Goal: Task Accomplishment & Management: Manage account settings

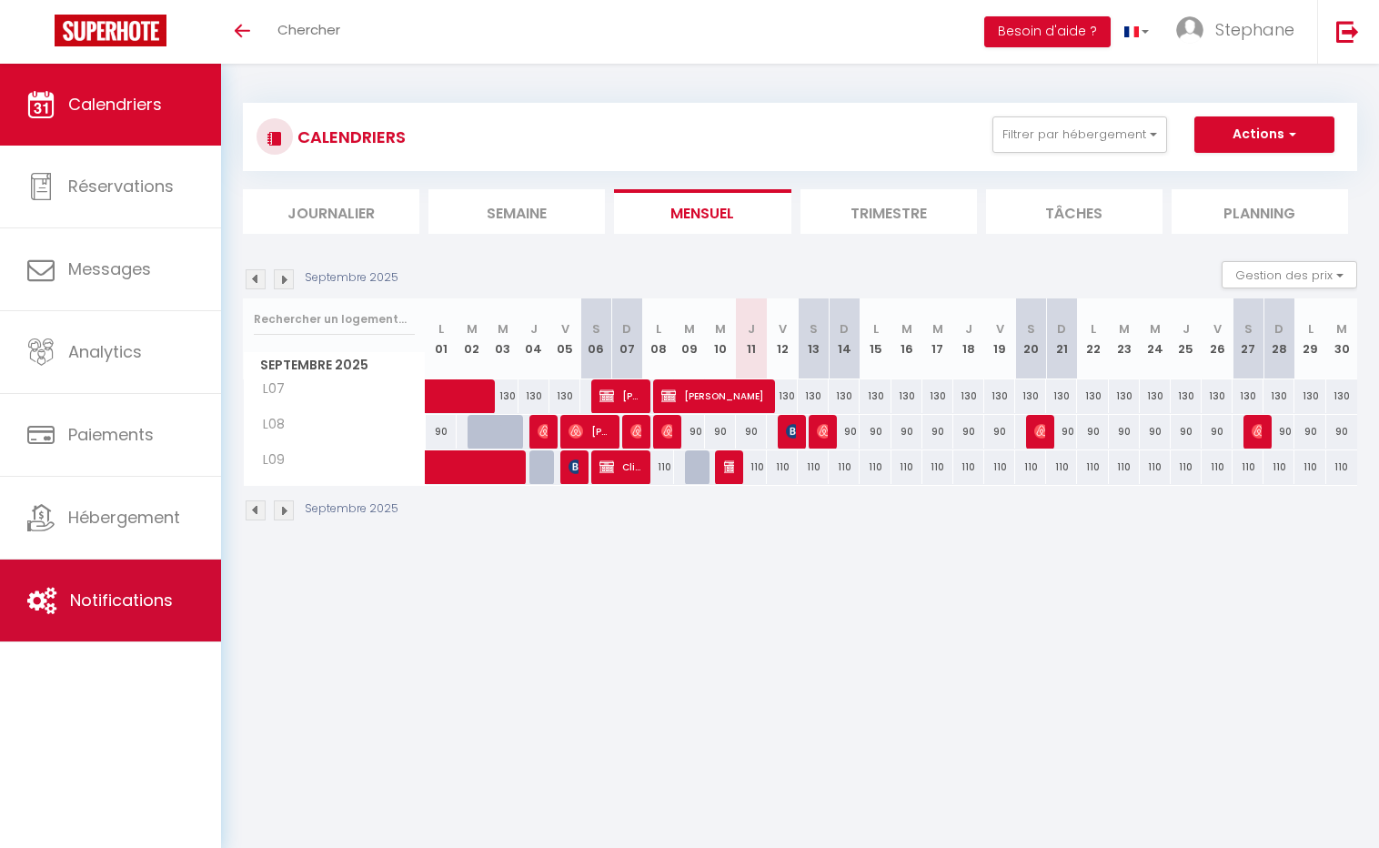
click at [130, 593] on span "Notifications" at bounding box center [121, 600] width 103 height 23
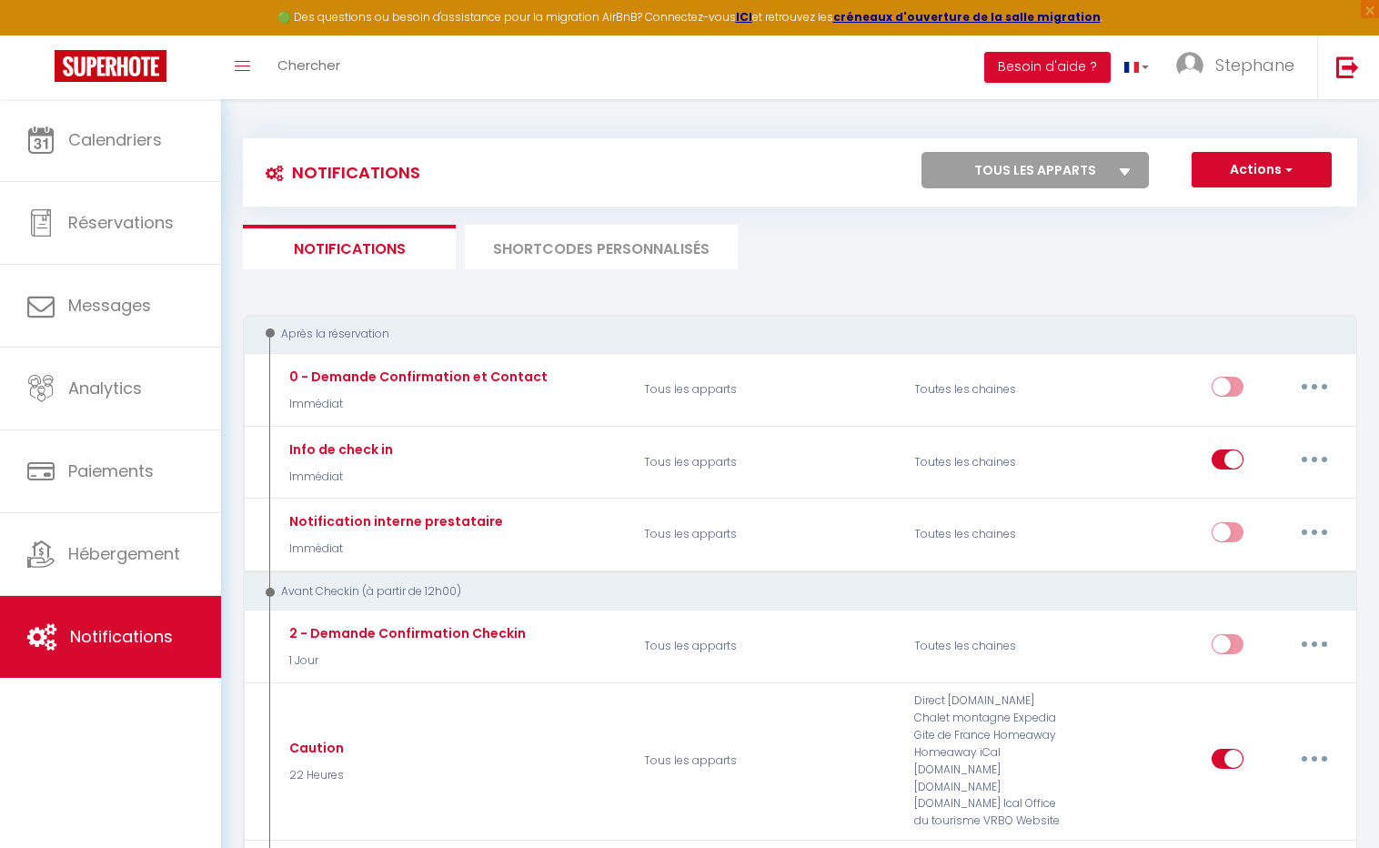
select select
checkbox input "false"
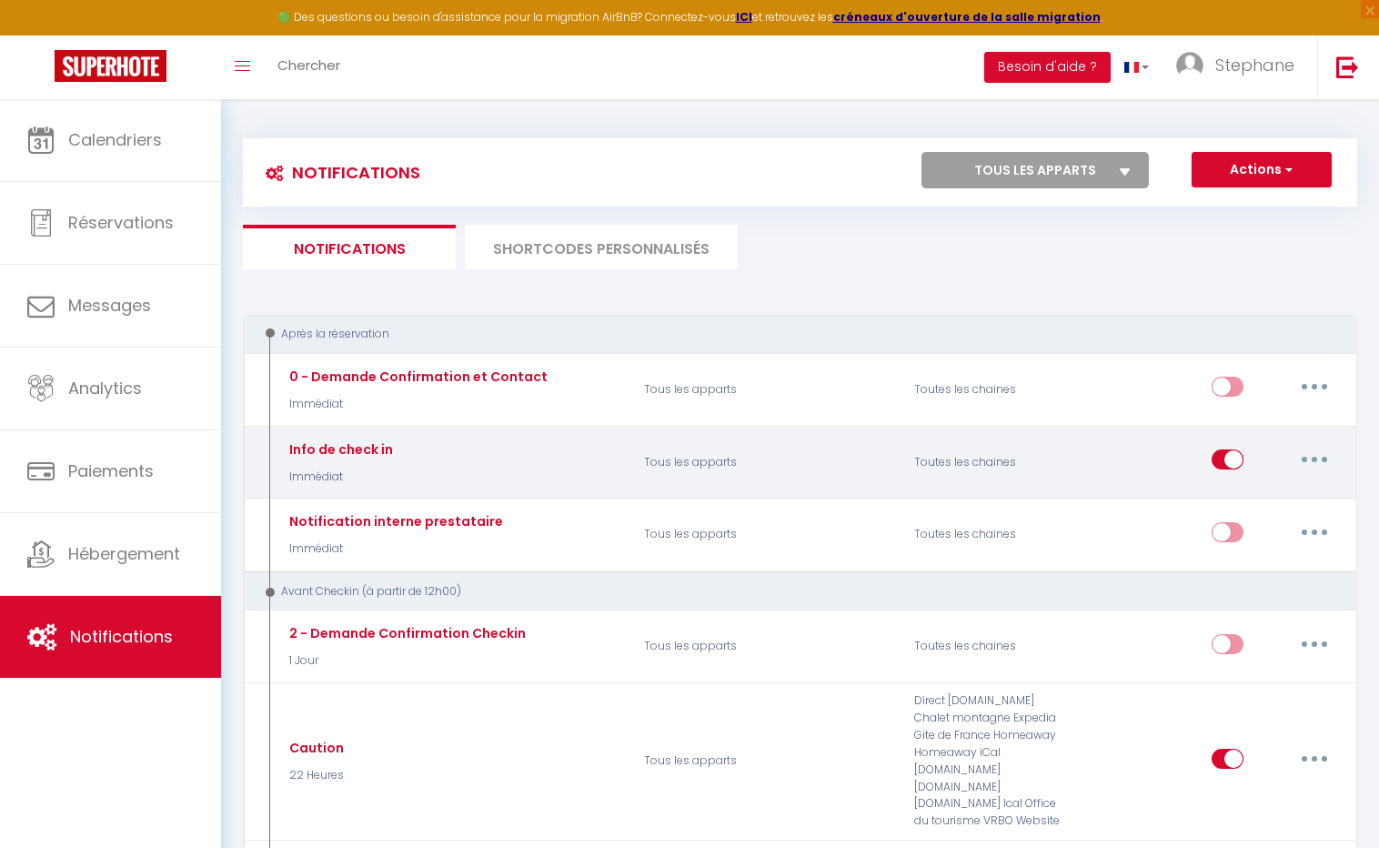
select select
checkbox input "false"
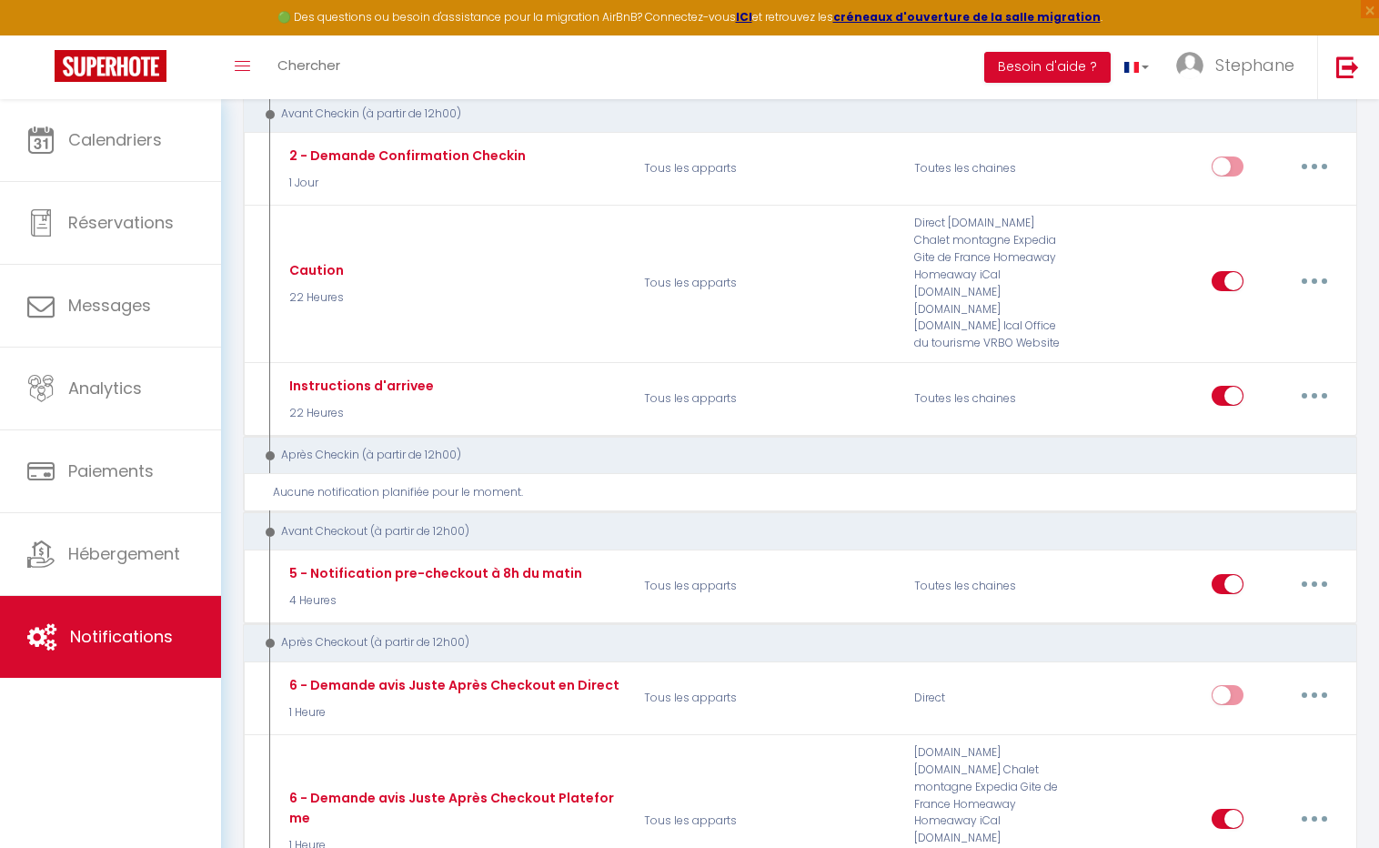
scroll to position [491, 0]
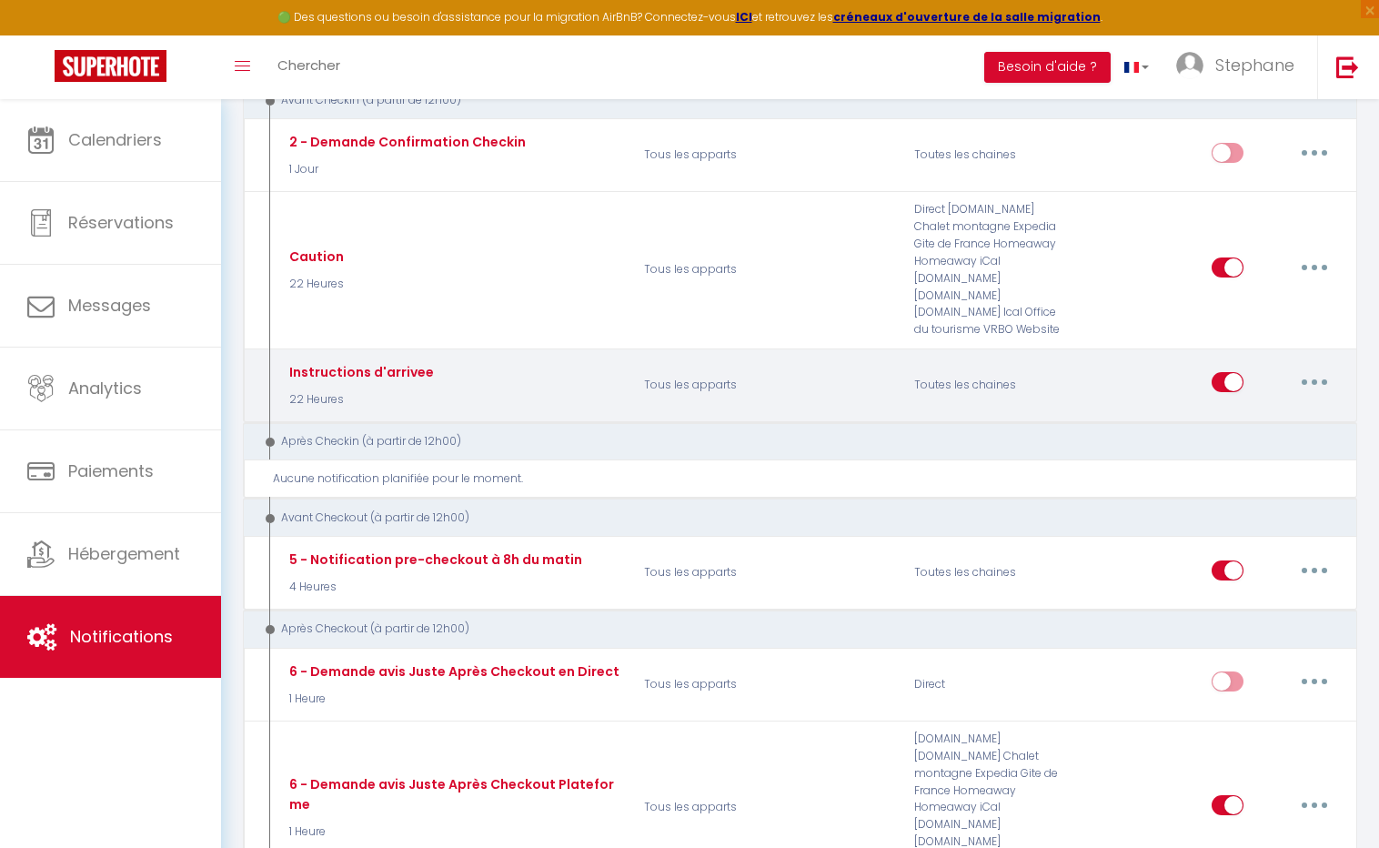
click at [1315, 379] on icon "button" at bounding box center [1314, 381] width 5 height 5
click at [1277, 409] on link "Editer" at bounding box center [1267, 424] width 135 height 31
type input "Instructions d'arrivee"
select select "22 Heures"
select select "if_deposit_is_paid"
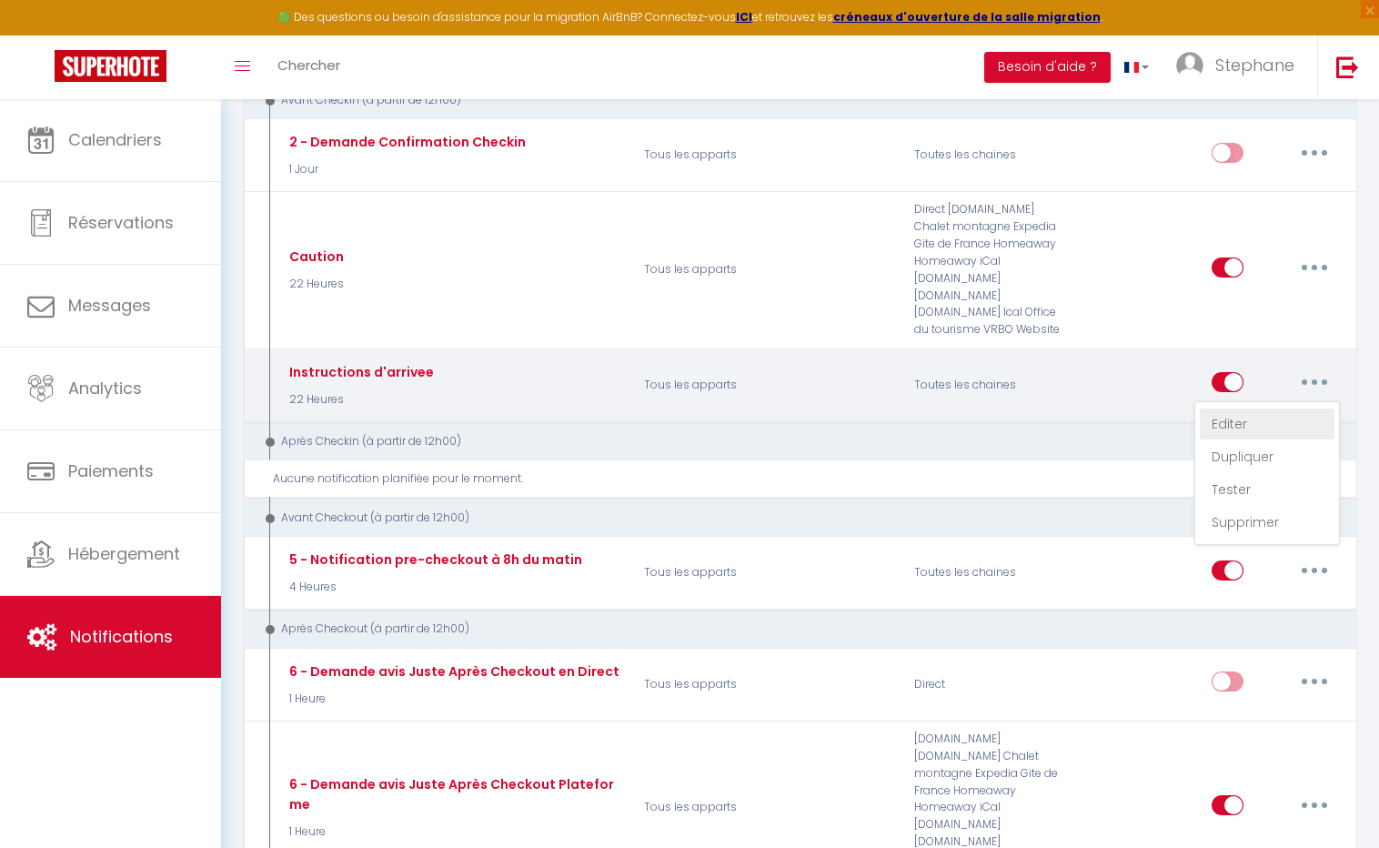
checkbox input "true"
checkbox input "false"
radio input "true"
type input "Instructions d'entree dans l'appartement"
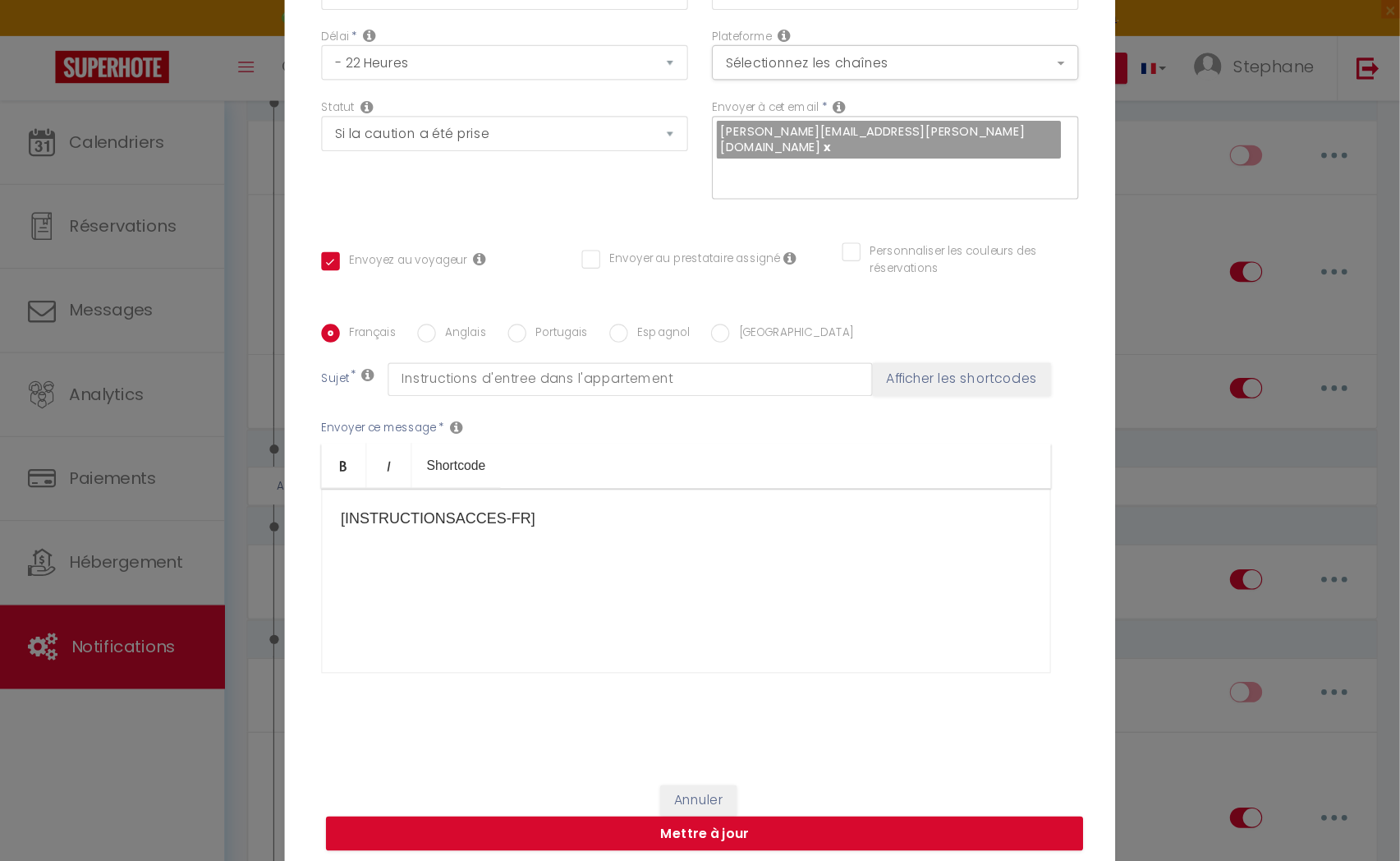
scroll to position [0, 0]
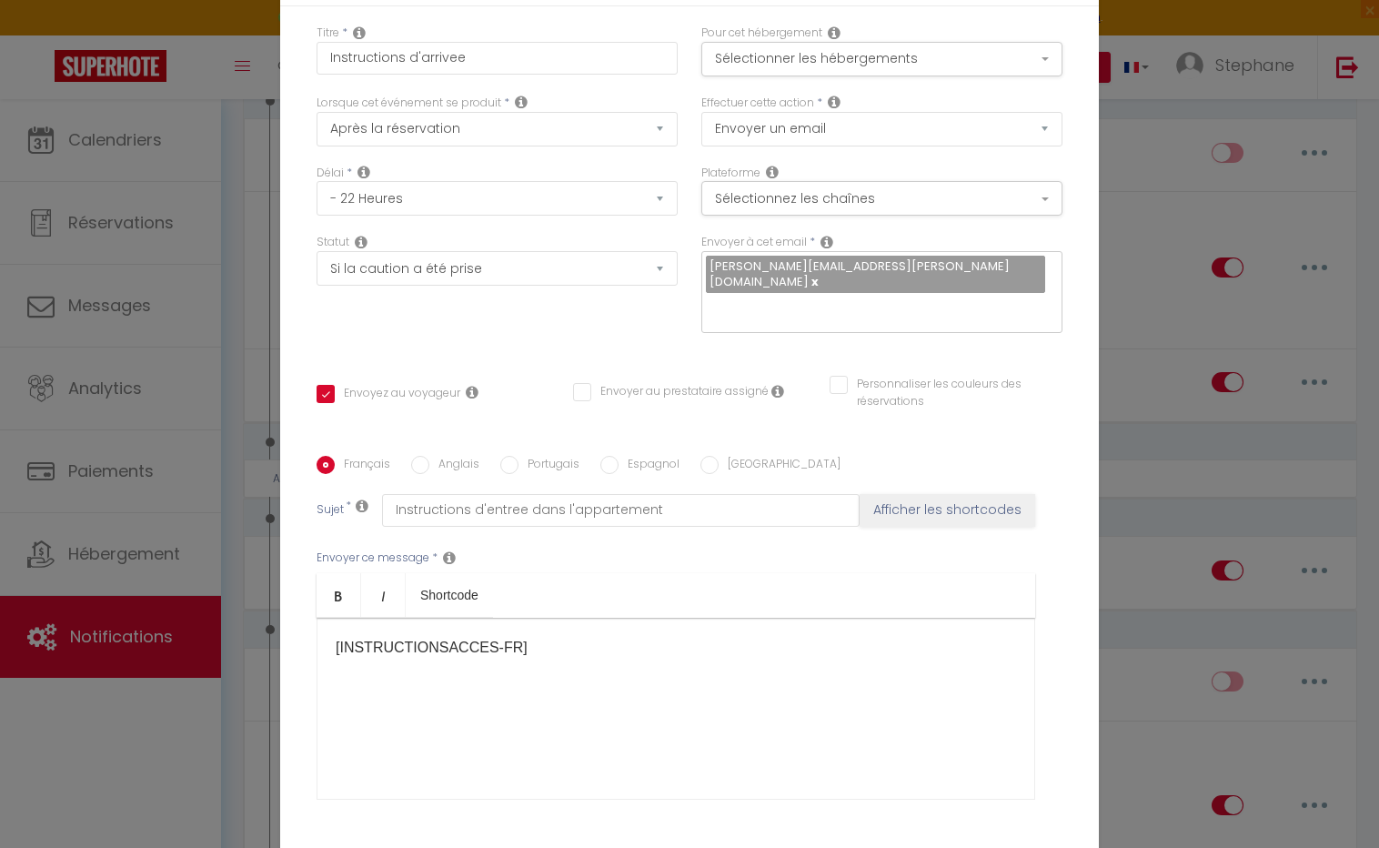
click at [1125, 116] on div "Modifier la notification × Titre * Instructions d'arrivee Pour cet hébergement …" at bounding box center [689, 424] width 1379 height 848
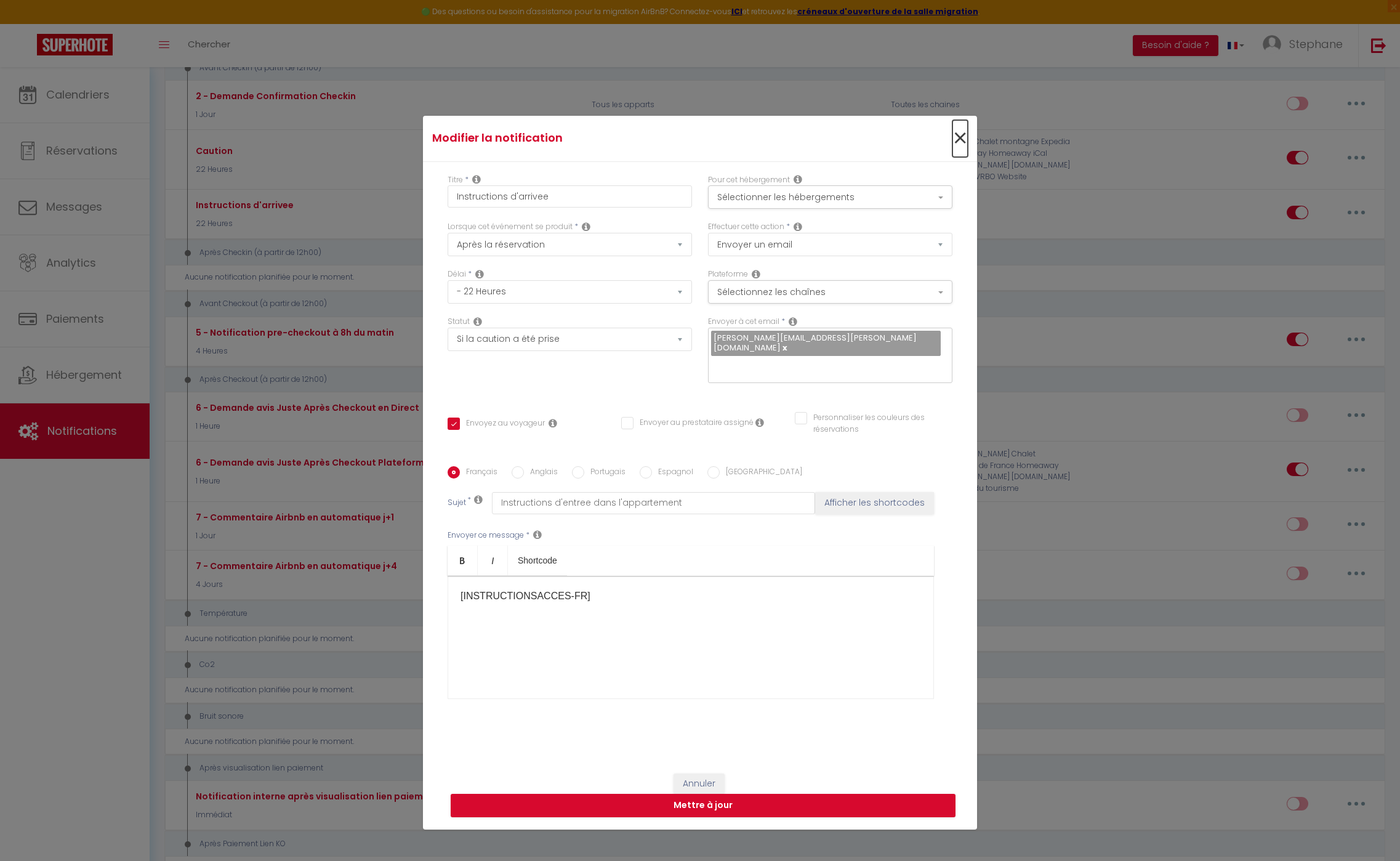
click at [932, 141] on span "×" at bounding box center [960, 138] width 16 height 37
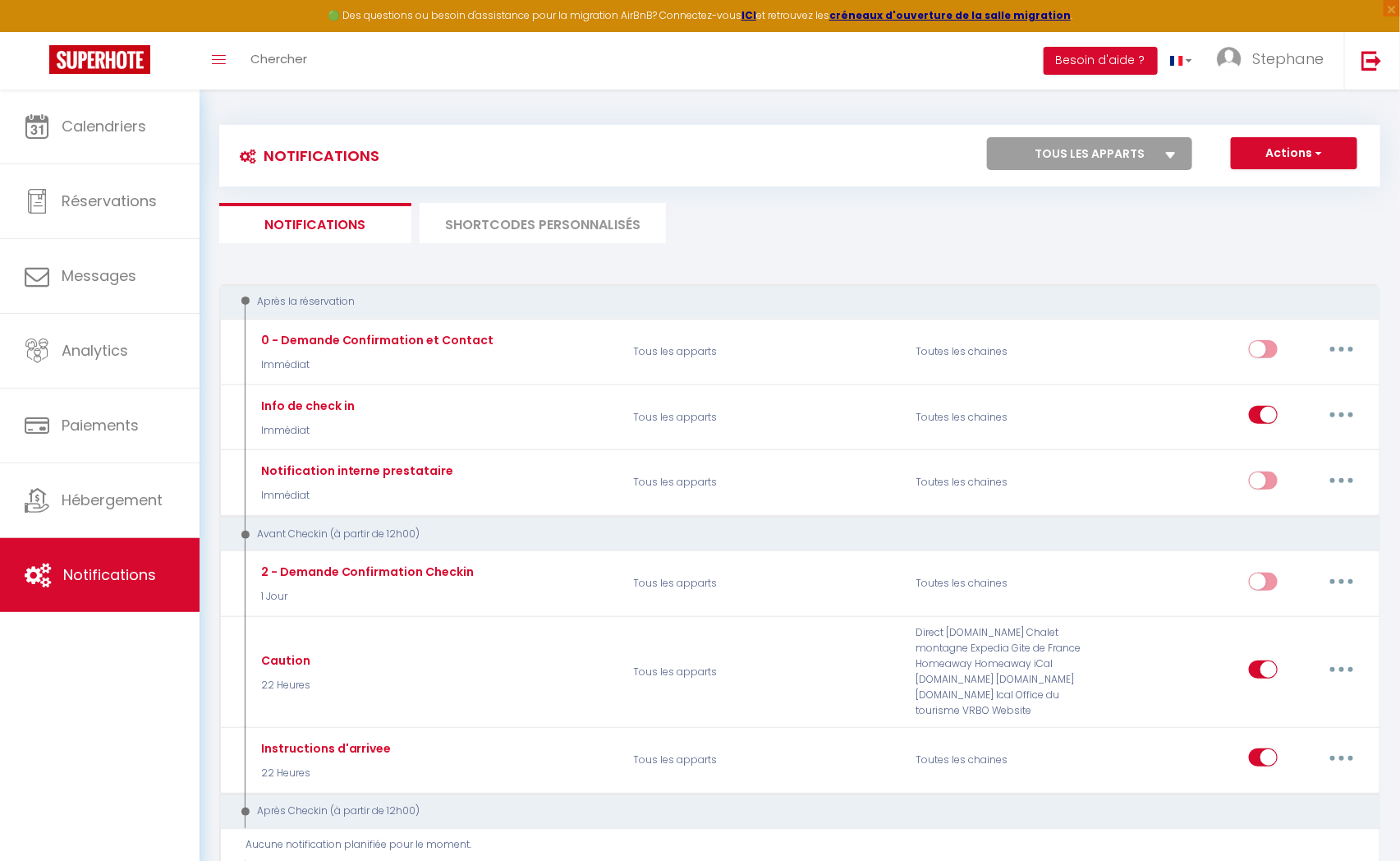
click at [603, 232] on li "SHORTCODES PERSONNALISÉS" at bounding box center [542, 223] width 246 height 41
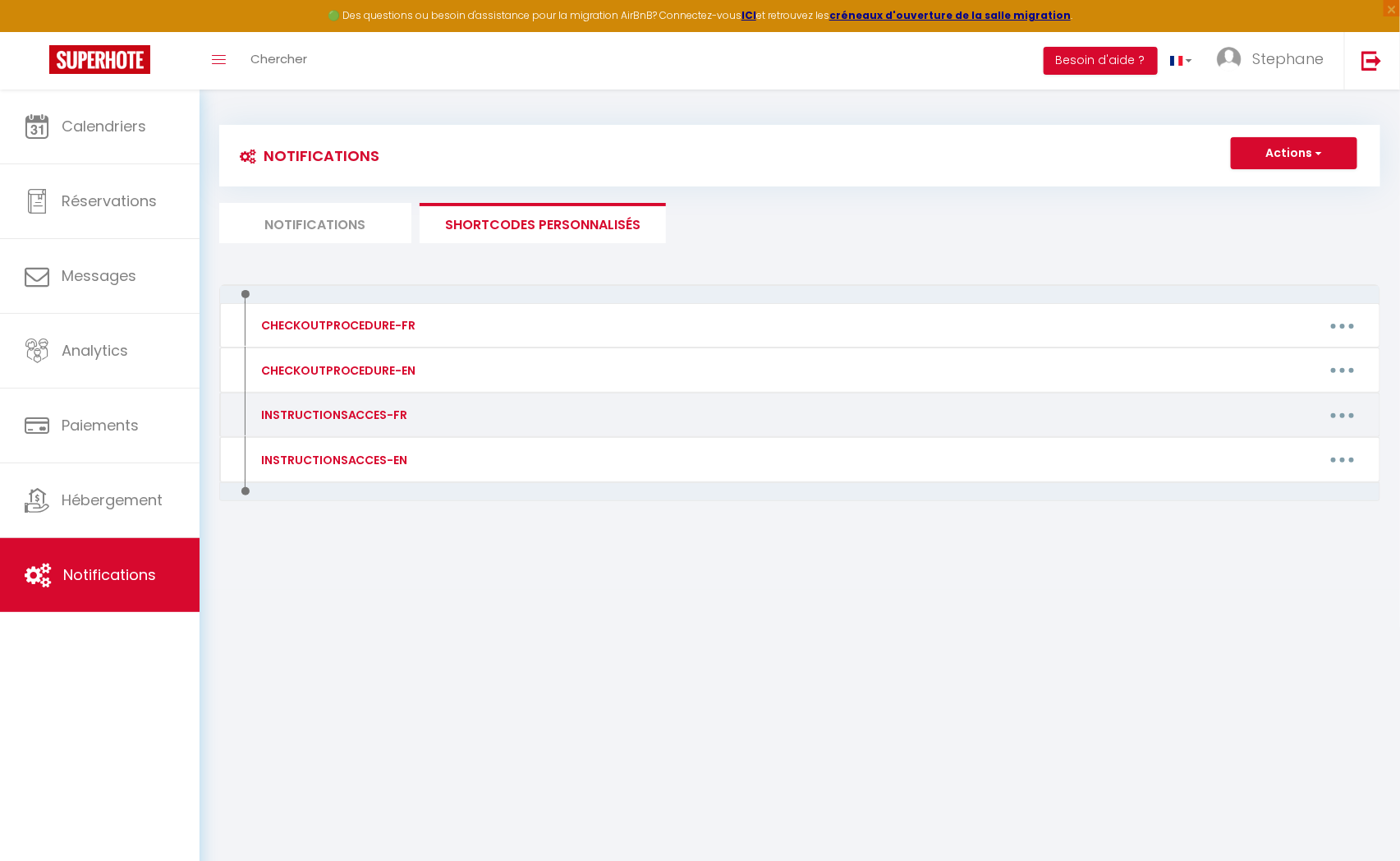
click at [1244, 414] on button "button" at bounding box center [1342, 414] width 46 height 26
click at [1244, 444] on link "Editer" at bounding box center [1300, 452] width 122 height 28
type input "INSTRUCTIONSACCES-FR"
type textarea "Voila comment entrer"
type textarea "Loremip, Dolor sit ametconsecte adip e'seddoei te incididu : Utlabor : 4 Etdol …"
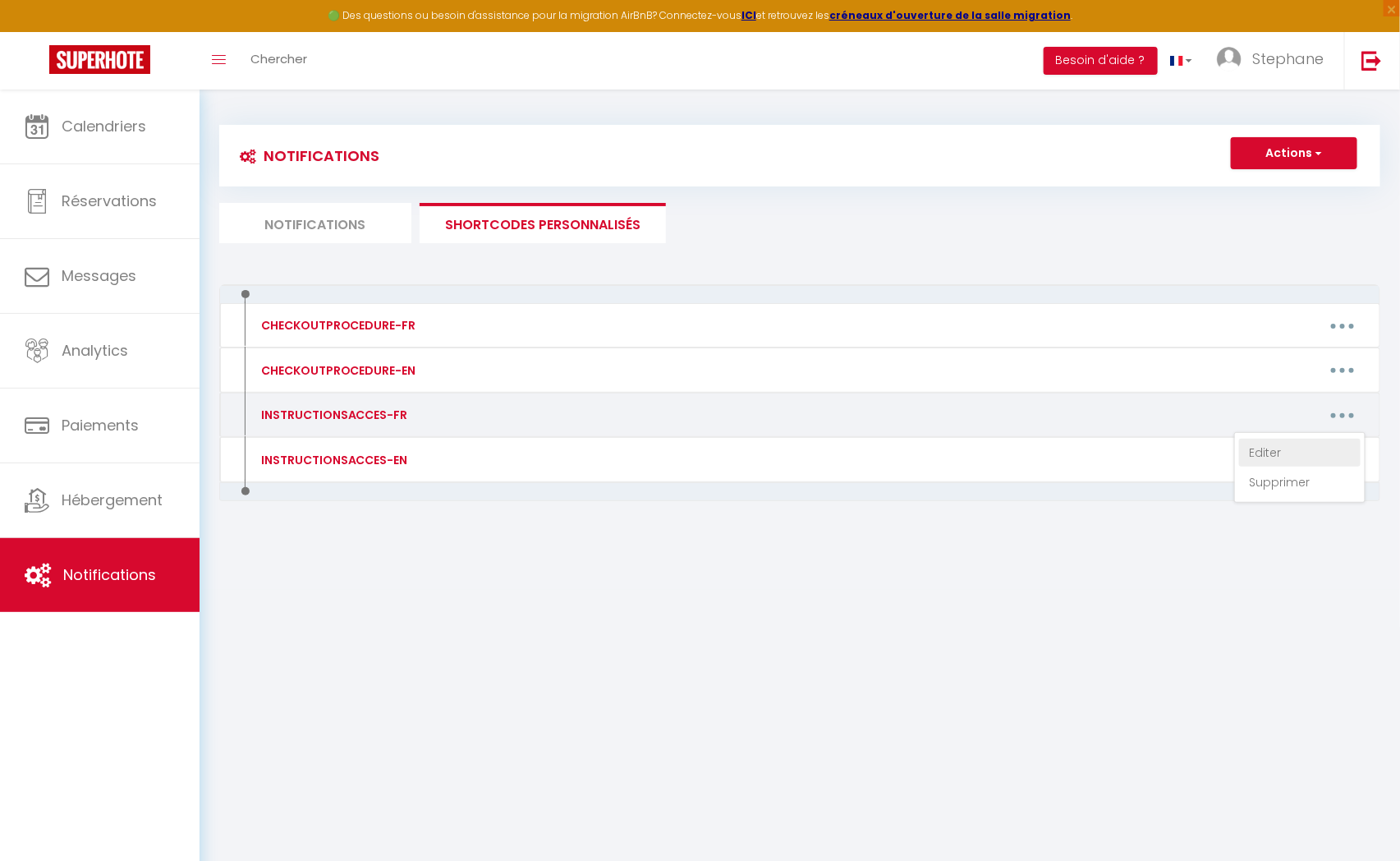
type textarea "Loremip, Dolor sit ametconsecte adip e'seddoei te incididu : Utlabor : 8 Etdol …"
type textarea "Loremip, Dolor sit ametconsecte adip e'seddoei te incididu : Utlabor : 0 Etdol …"
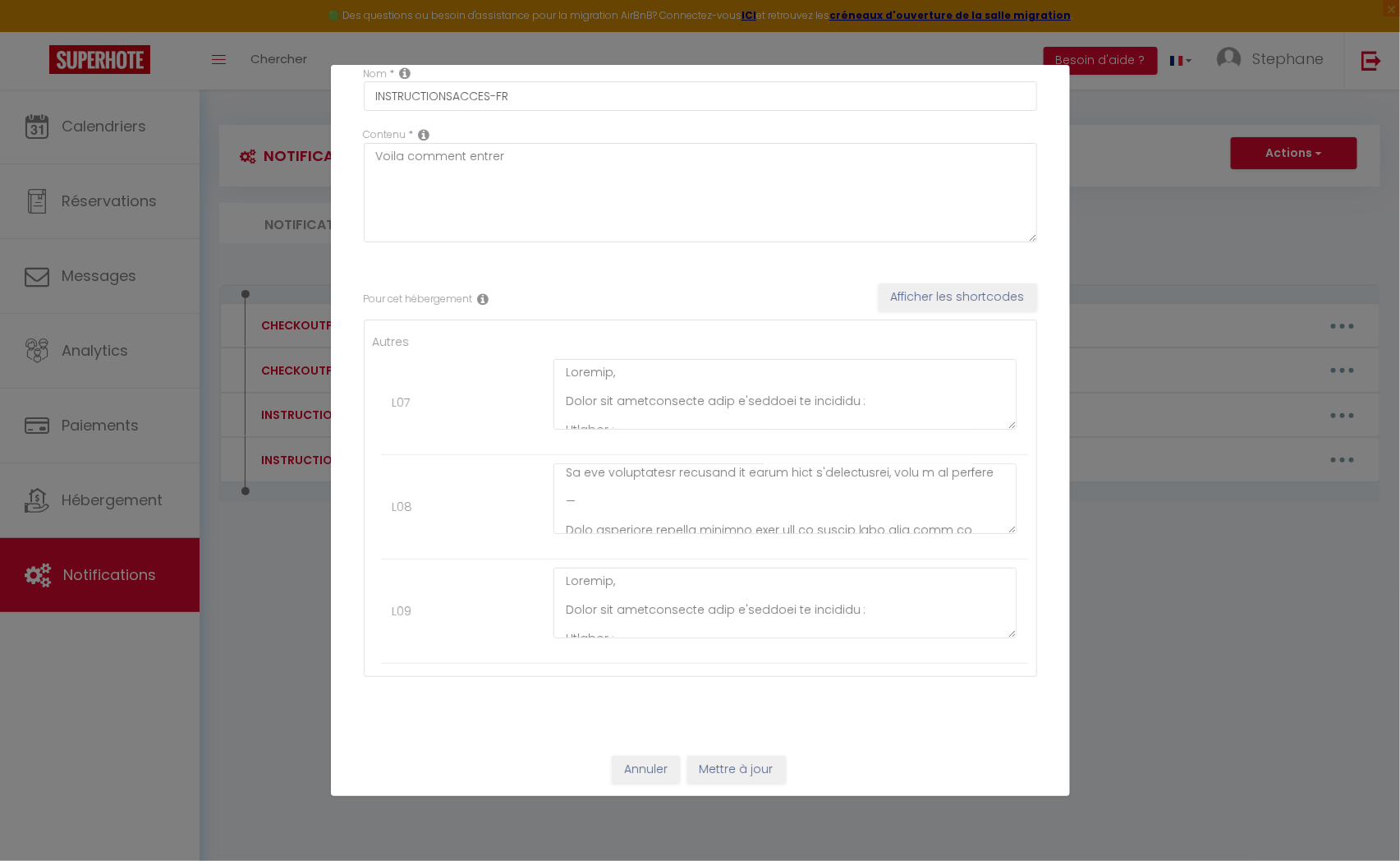
scroll to position [343, 0]
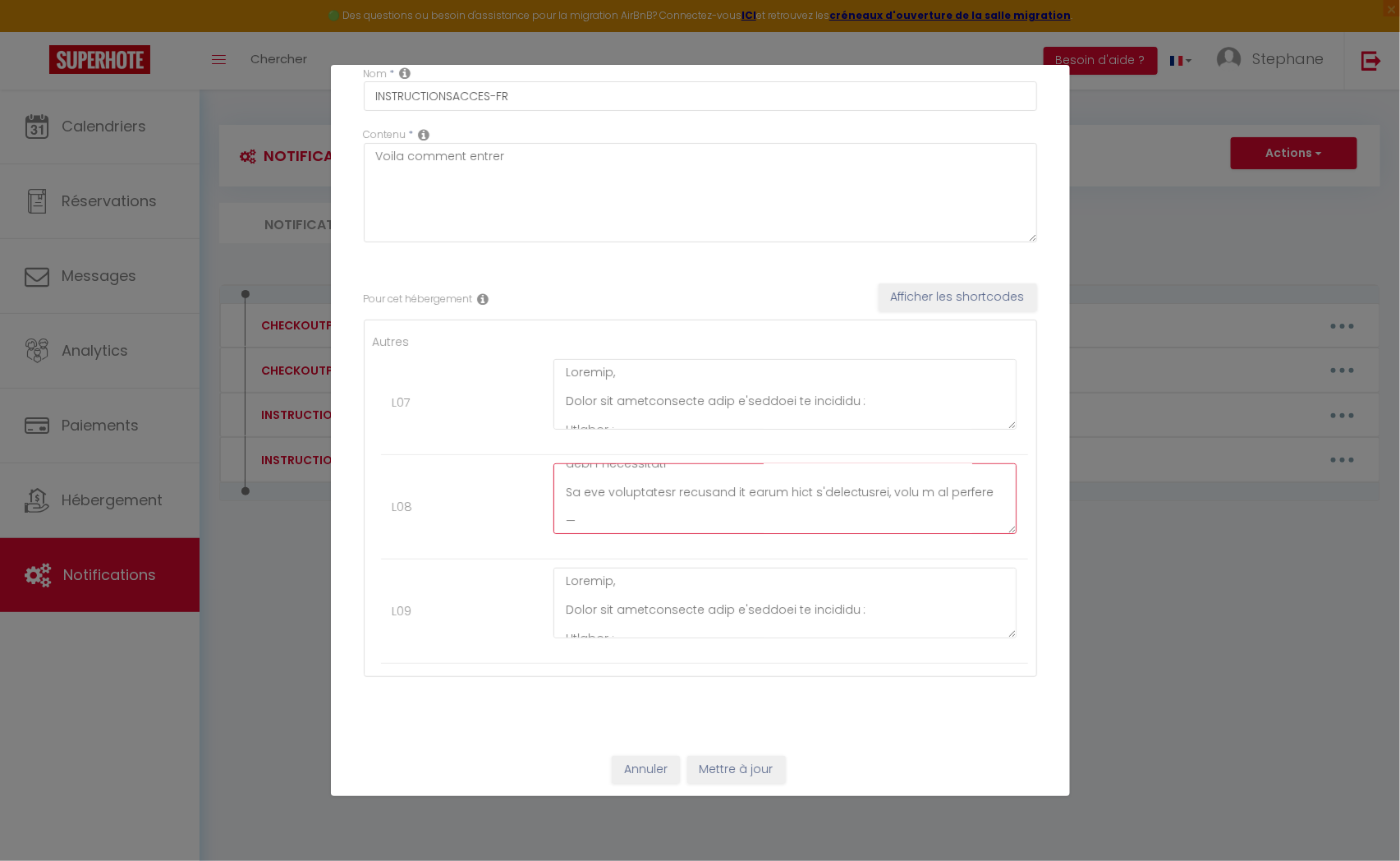
click at [688, 494] on textarea at bounding box center [785, 498] width 464 height 70
drag, startPoint x: 787, startPoint y: 521, endPoint x: 563, endPoint y: 487, distance: 226.6
click at [563, 487] on textarea at bounding box center [785, 498] width 464 height 70
click at [817, 493] on textarea at bounding box center [785, 498] width 464 height 70
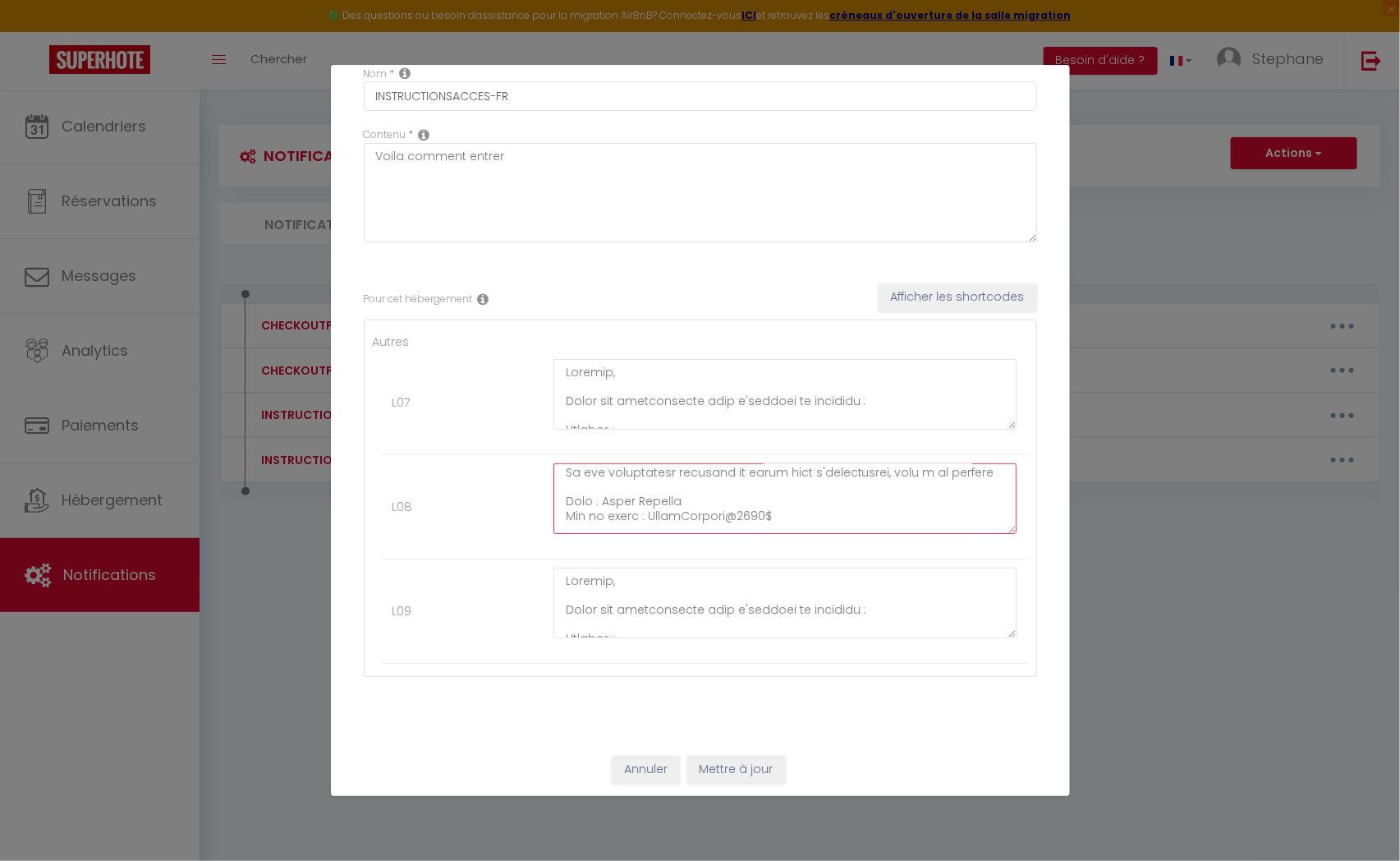
type textarea "Loremip, Dolor sit ametconsecte adip e'seddoei te incididu : Utlabor : 1 Etdol …"
click at [743, 764] on button "Mettre à jour" at bounding box center [737, 769] width 98 height 28
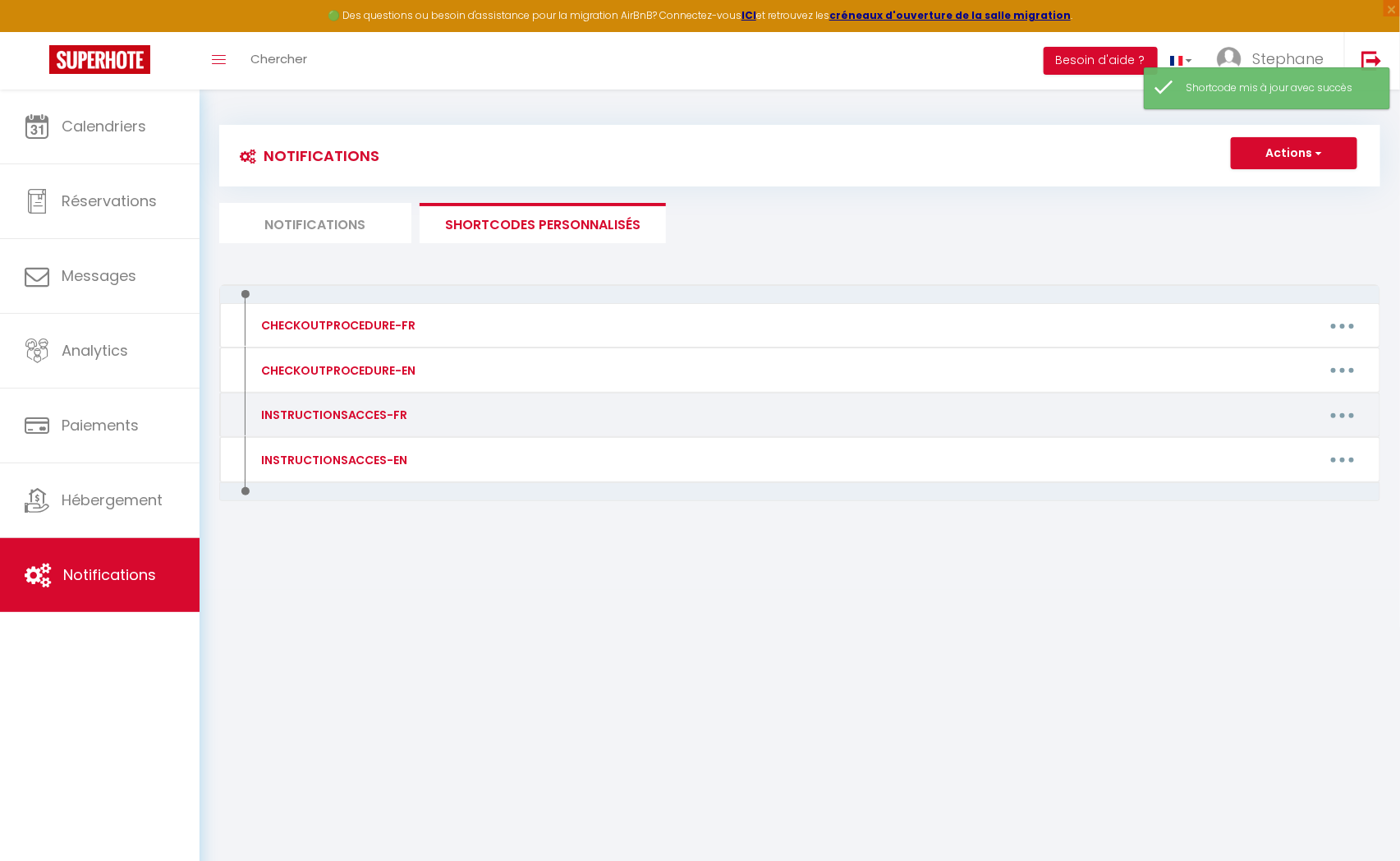
click at [1244, 417] on button "button" at bounding box center [1342, 414] width 46 height 26
click at [1244, 455] on link "Editer" at bounding box center [1300, 452] width 122 height 28
type input "INSTRUCTIONSACCES-FR"
type textarea "Voila comment entrer"
type textarea "Loremip, Dolor sit ametconsecte adip e'seddoei te incididu : Utlabor : 4 Etdol …"
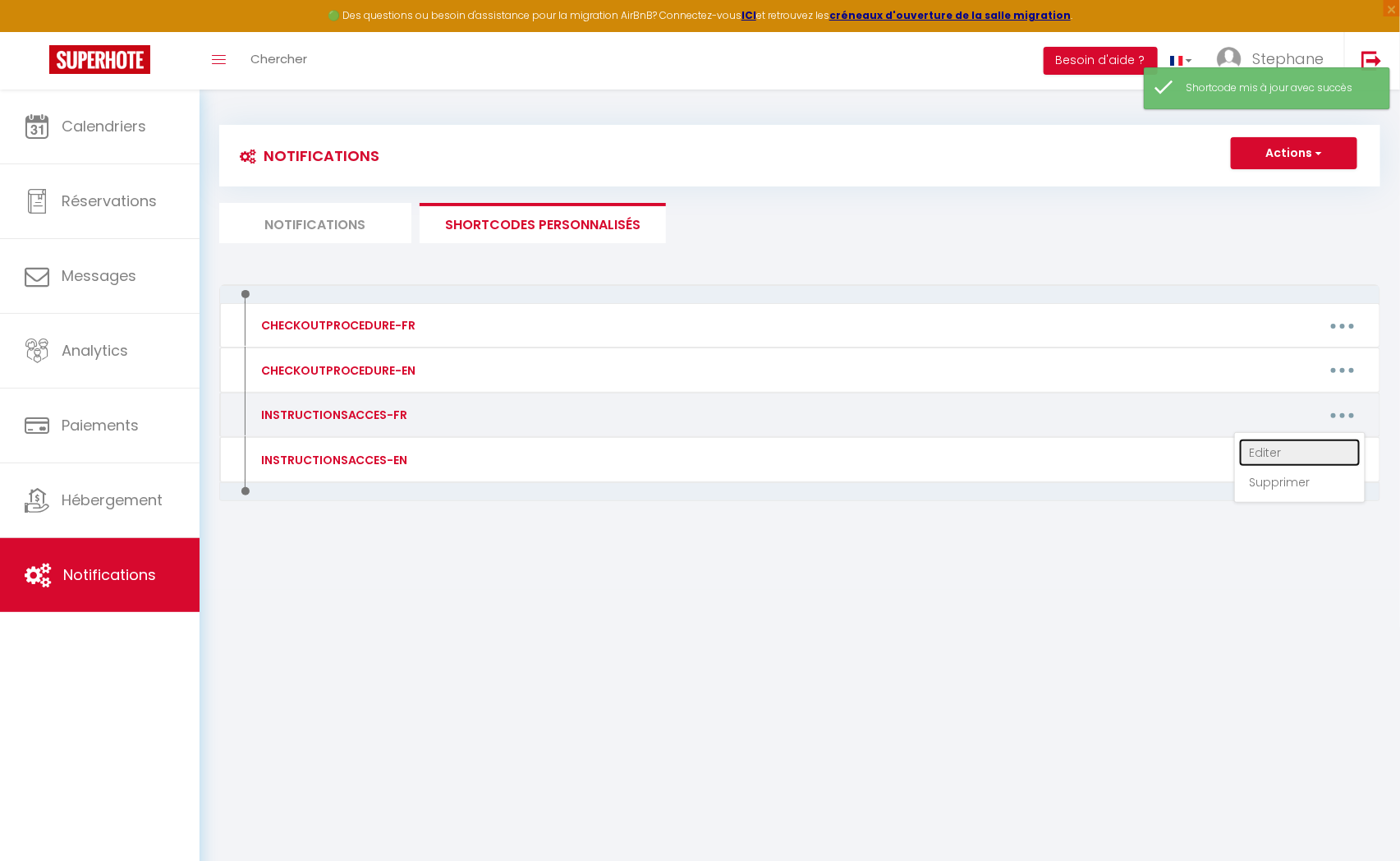
type textarea "Loremip, Dolor sit ametconsecte adip e'seddoei te incididu : Utlabor : 1 Etdol …"
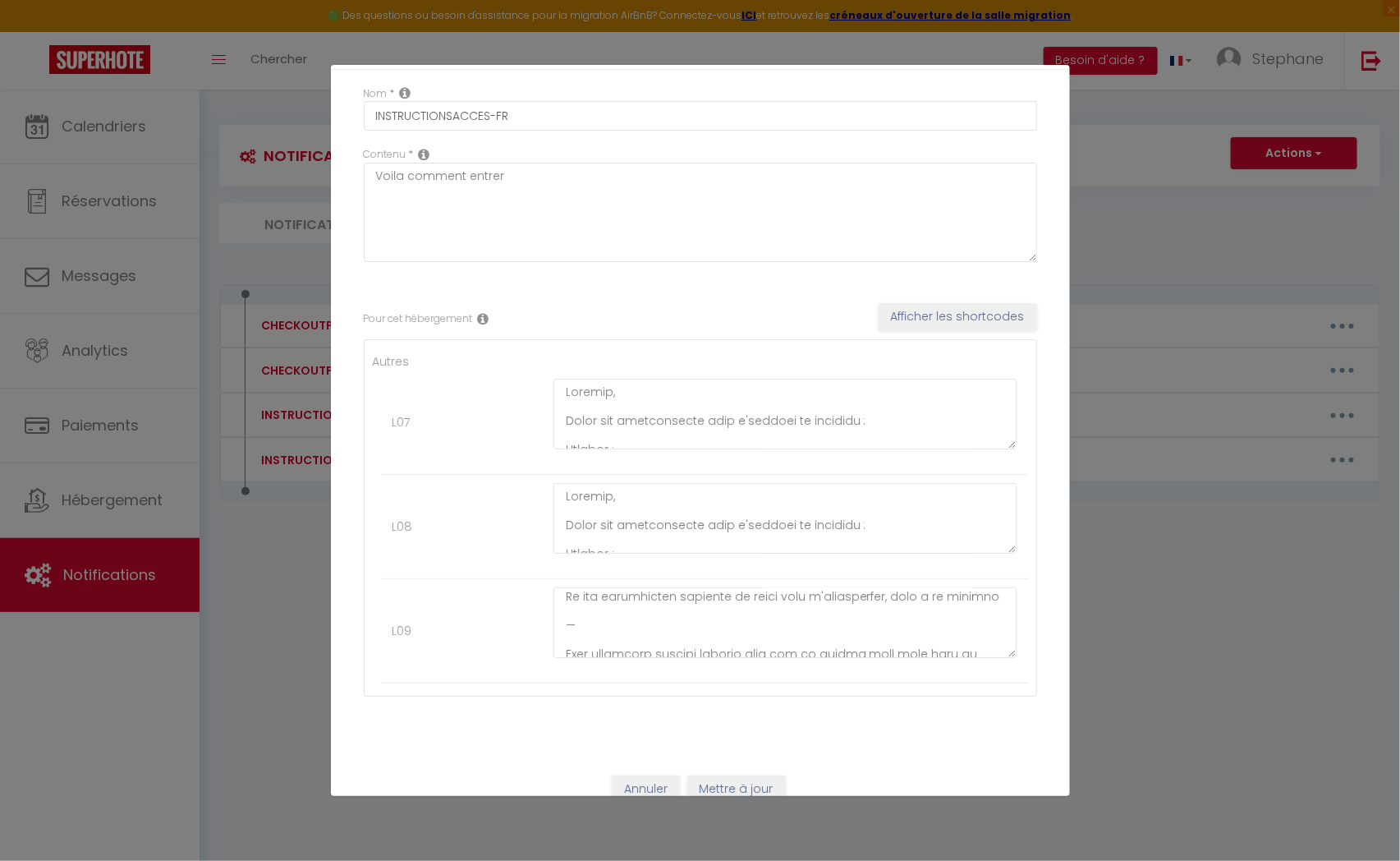
scroll to position [369, 0]
click at [608, 602] on textarea at bounding box center [785, 623] width 464 height 70
paste textarea "Wifi : Villa Dengous Mot de passe : [SECURITY_DATA]"
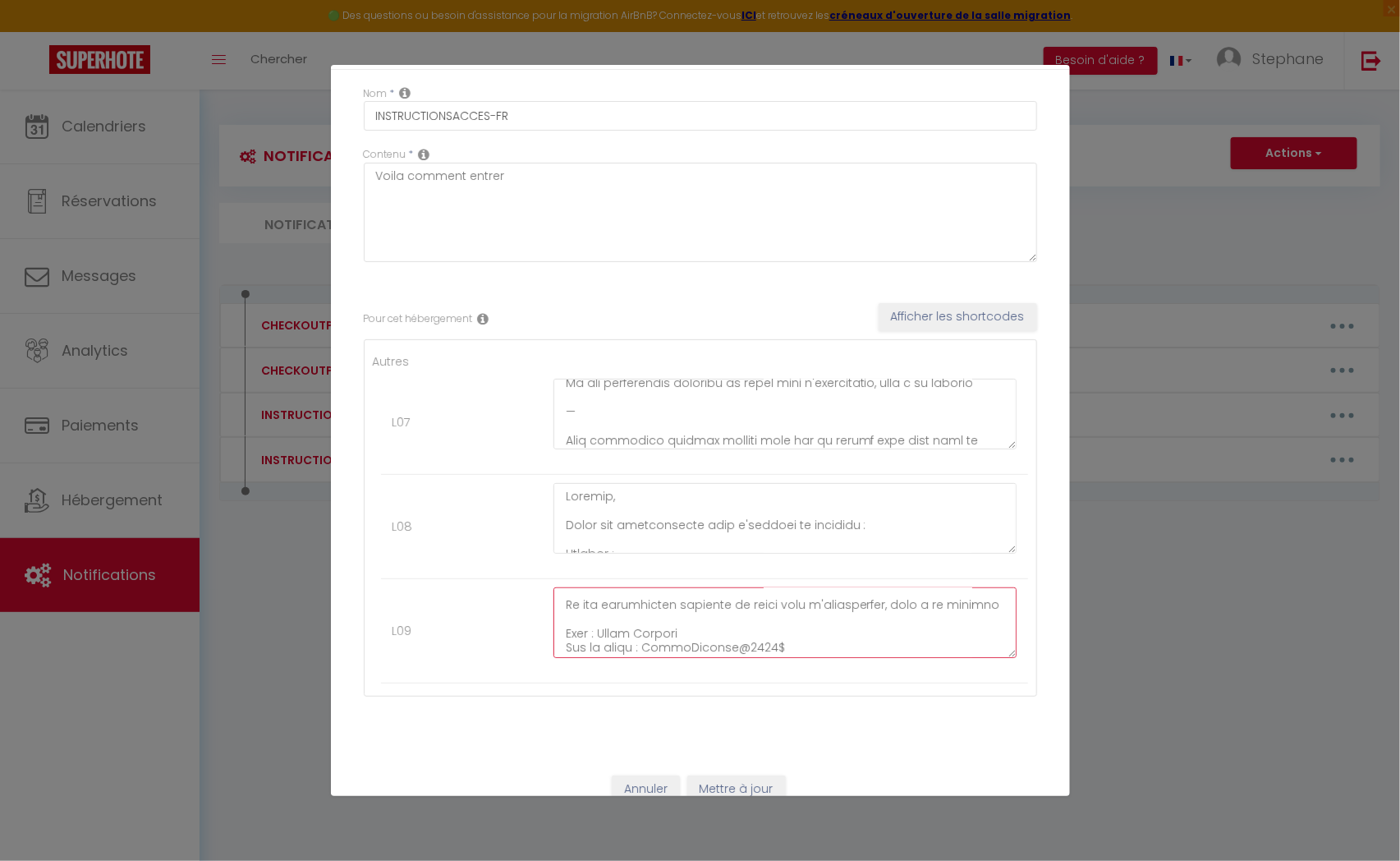
scroll to position [338, 0]
type textarea "Loremip, Dolor sit ametconsecte adip e'seddoei te incididu : Utlabor : 7 Etdol …"
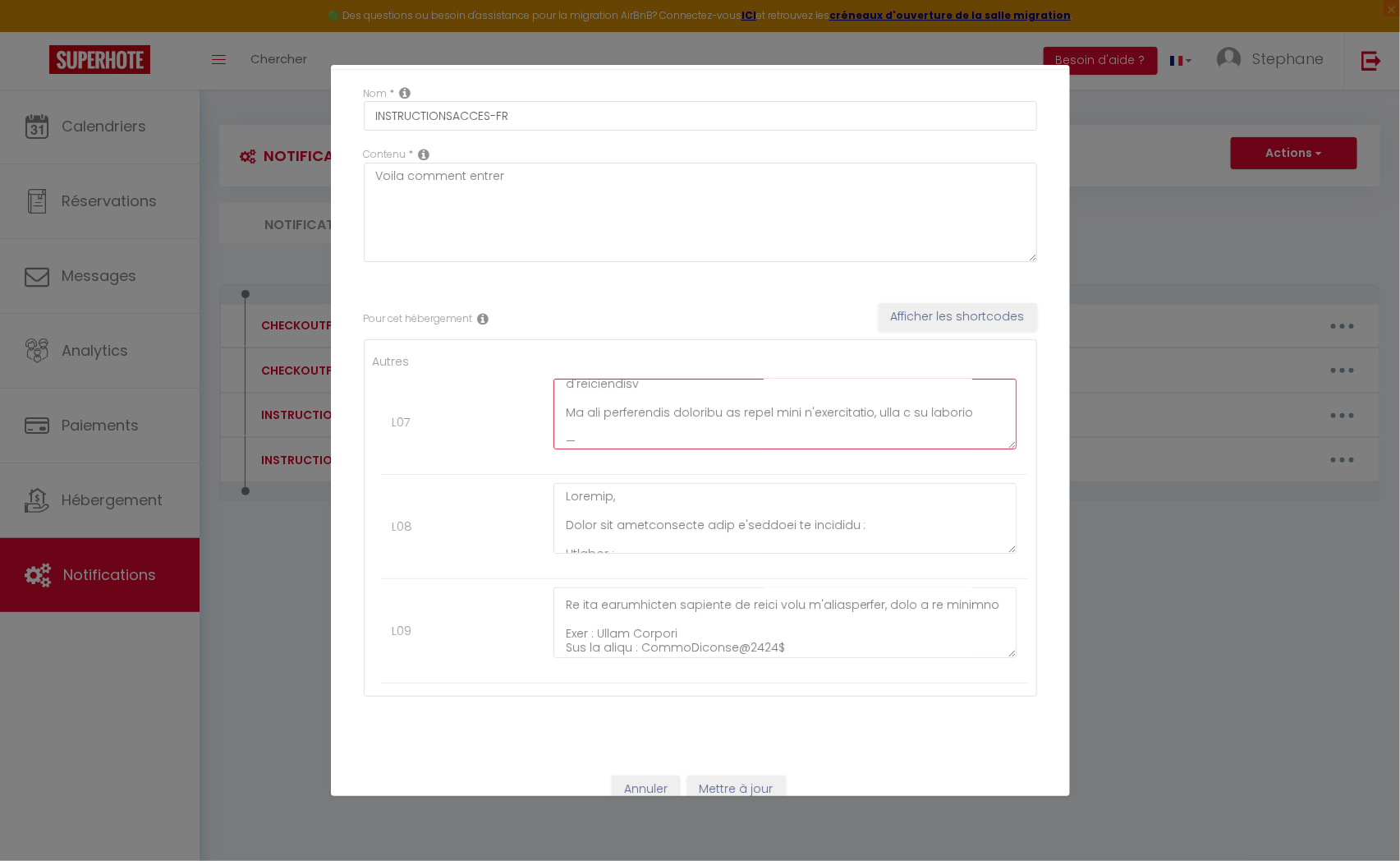
click at [682, 415] on textarea at bounding box center [785, 413] width 464 height 70
paste textarea "Wifi : Villa Dengous Mot de passe : [SECURITY_DATA]"
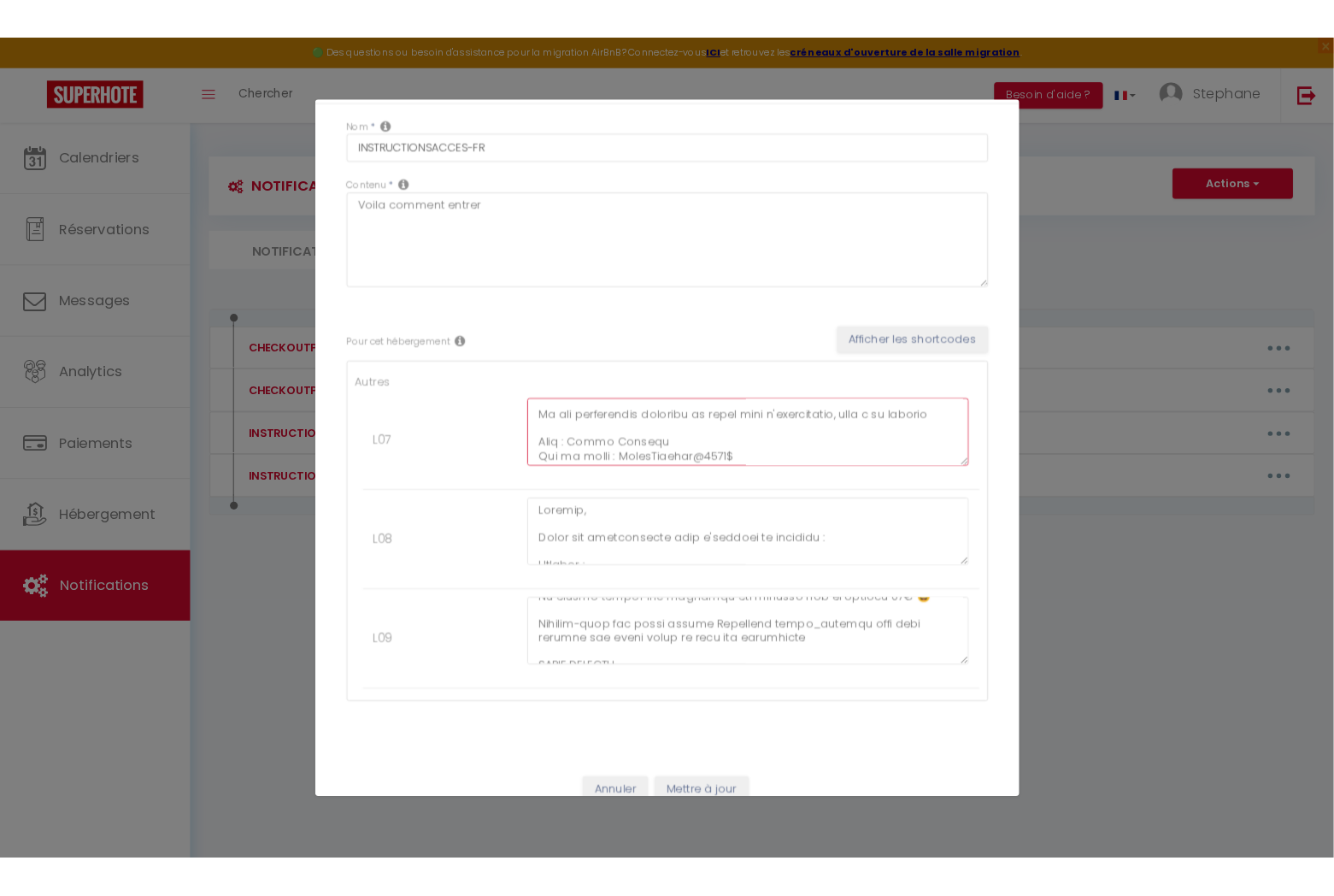
scroll to position [78, 0]
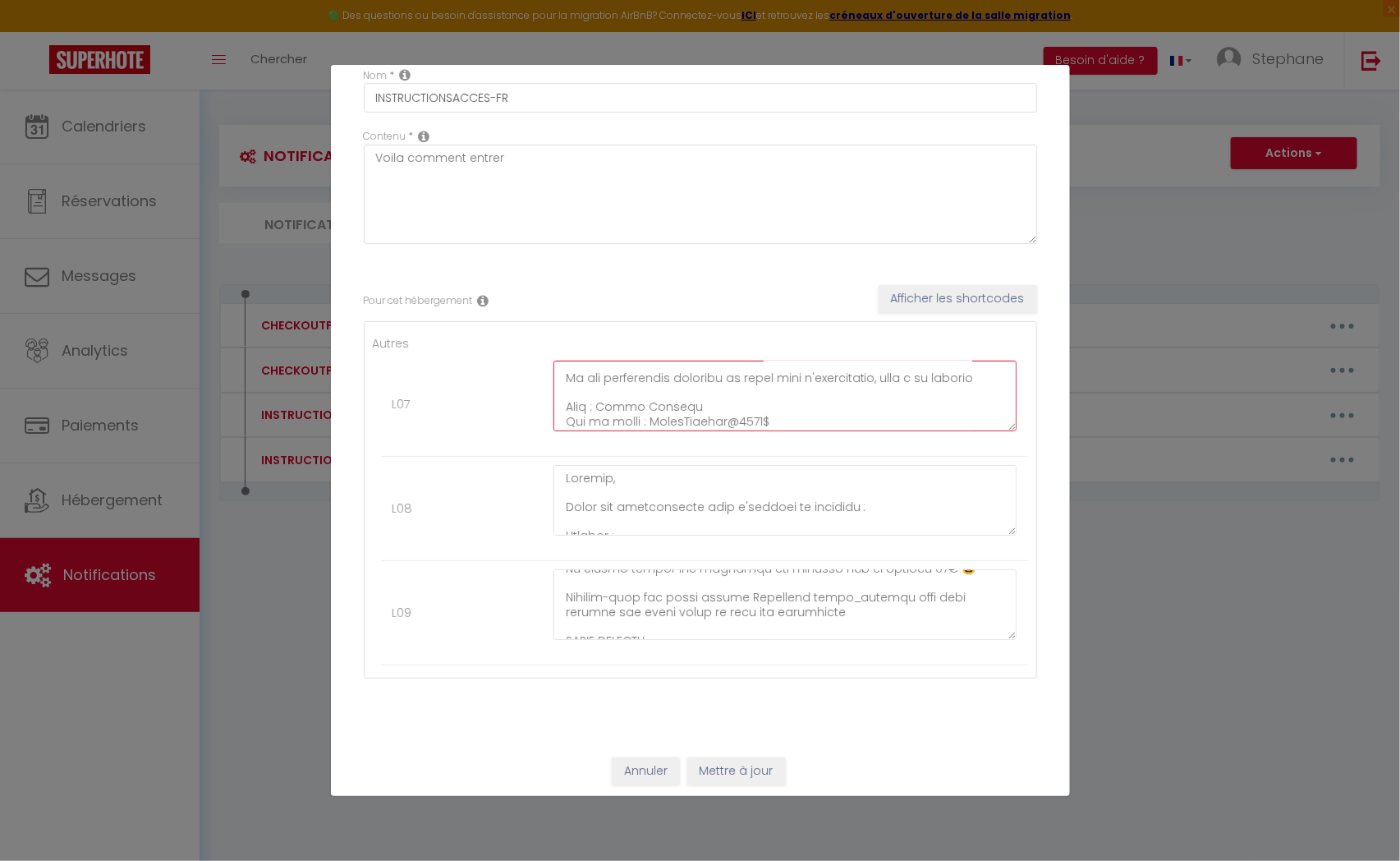
type textarea "Loremip, Dolor sit ametconsecte adip e'seddoei te incididu : Utlabor : 4 Etdol …"
click at [738, 763] on button "Mettre à jour" at bounding box center [737, 771] width 98 height 28
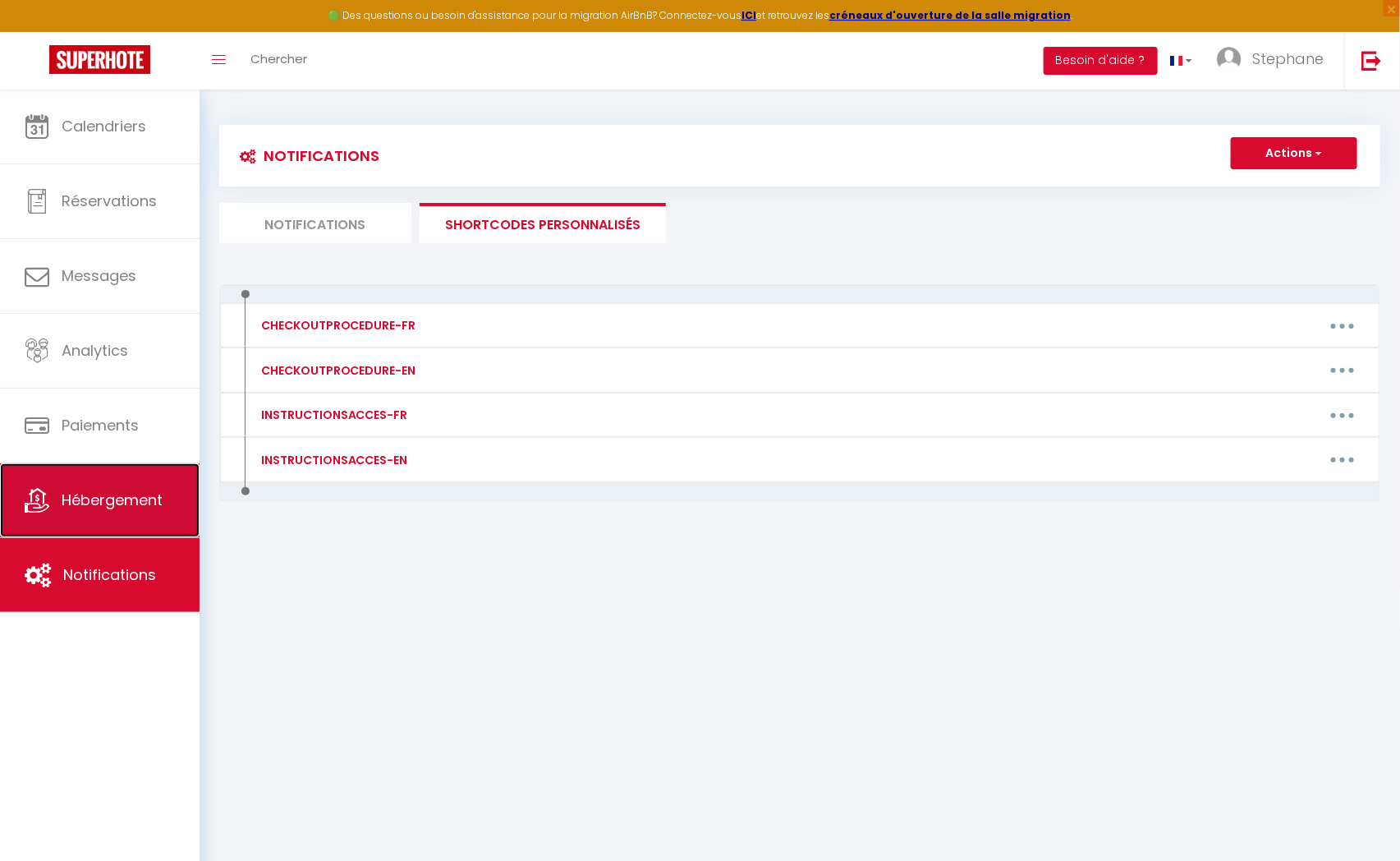
click at [107, 490] on span "Hébergement" at bounding box center [112, 499] width 101 height 21
